Goal: Check status

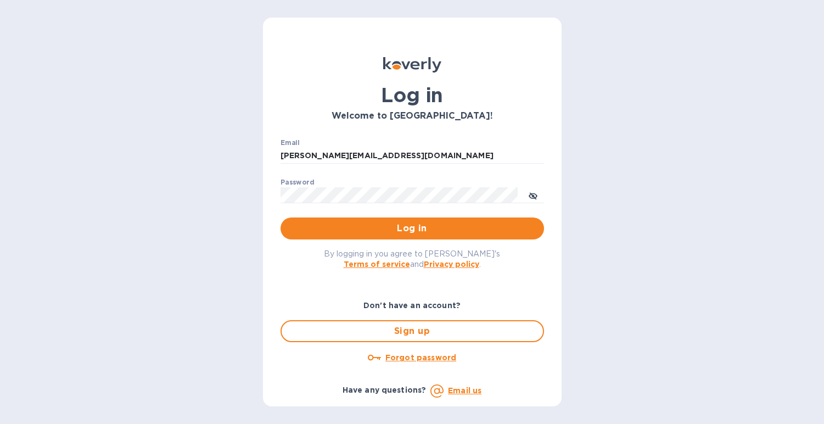
click at [415, 232] on span "Log in" at bounding box center [412, 228] width 246 height 13
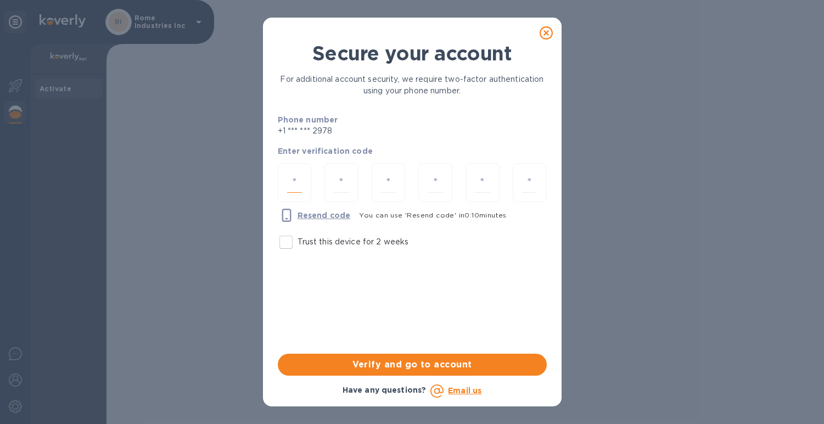
click at [294, 180] on input "number" at bounding box center [294, 182] width 15 height 20
type input "7"
type input "3"
type input "8"
type input "0"
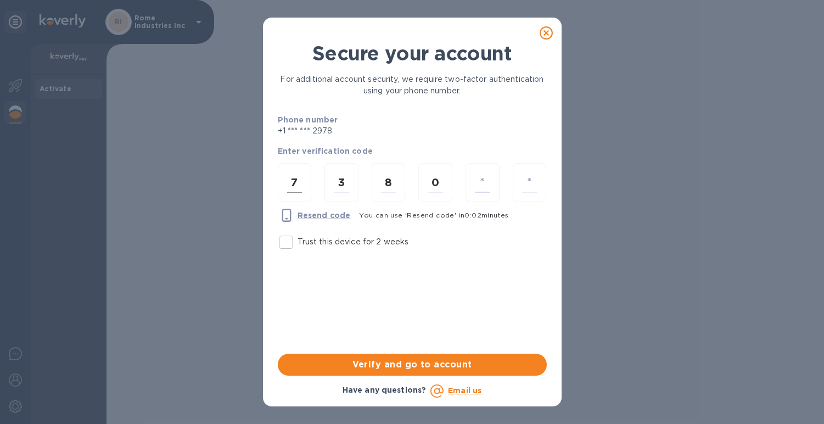
type input "6"
type input "8"
